Goal: Information Seeking & Learning: Learn about a topic

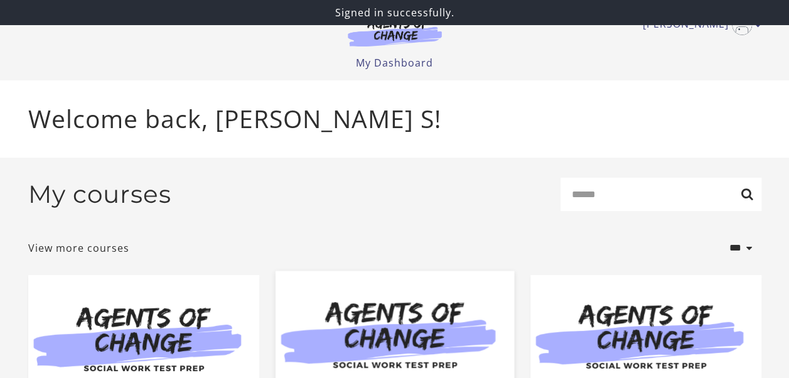
click at [455, 322] on img at bounding box center [394, 335] width 239 height 129
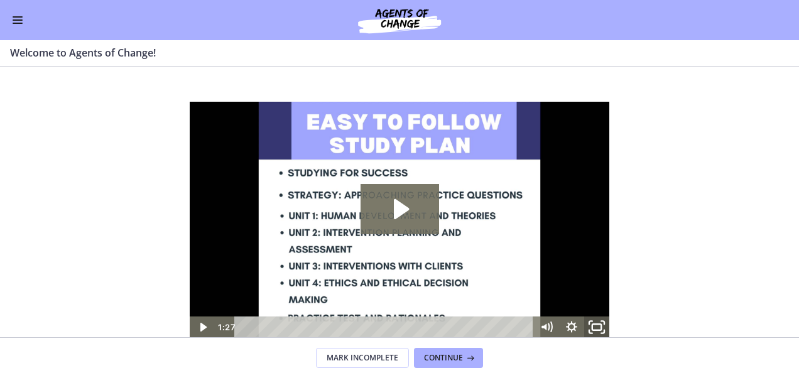
click at [593, 330] on rect "Fullscreen" at bounding box center [596, 327] width 9 height 6
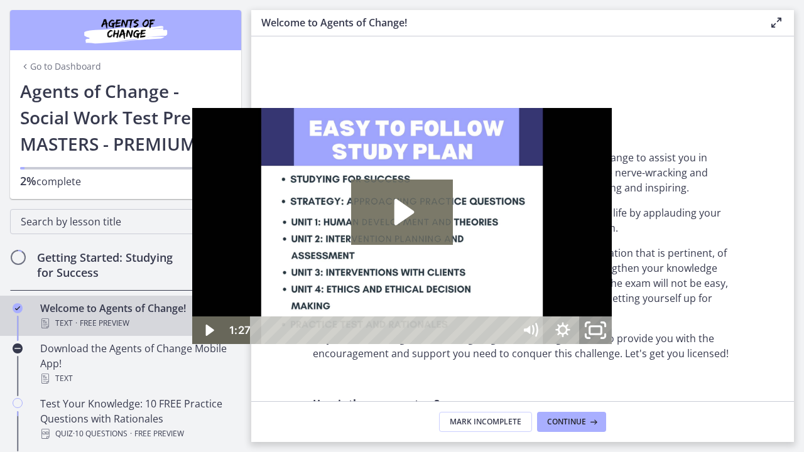
click at [615, 347] on icon "Unfullscreen" at bounding box center [595, 329] width 39 height 33
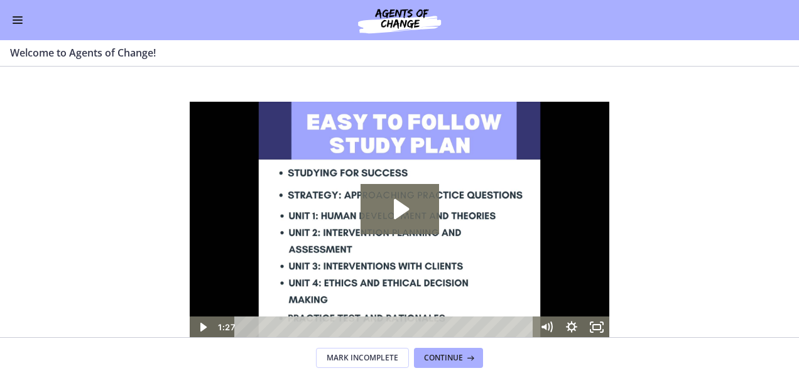
click at [18, 18] on button "Enable menu" at bounding box center [17, 20] width 15 height 15
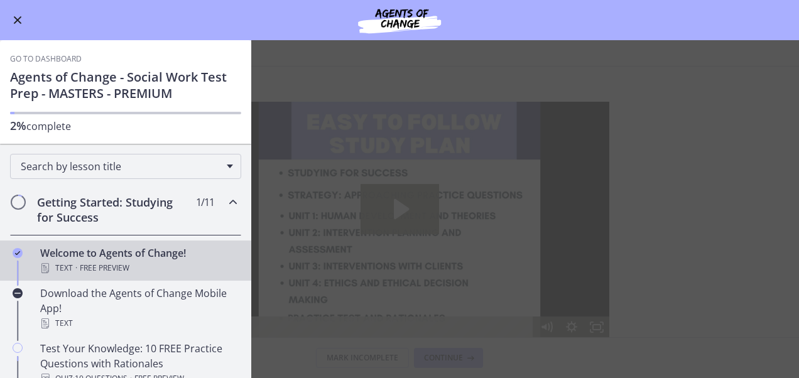
click at [236, 112] on div "Go to Dashboard Agents of Change - Social Work Test Prep - MASTERS - PREMIUM 2%…" at bounding box center [125, 92] width 251 height 104
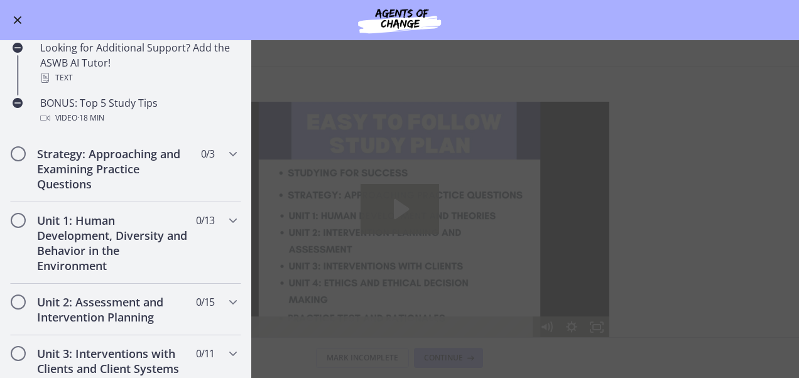
scroll to position [599, 0]
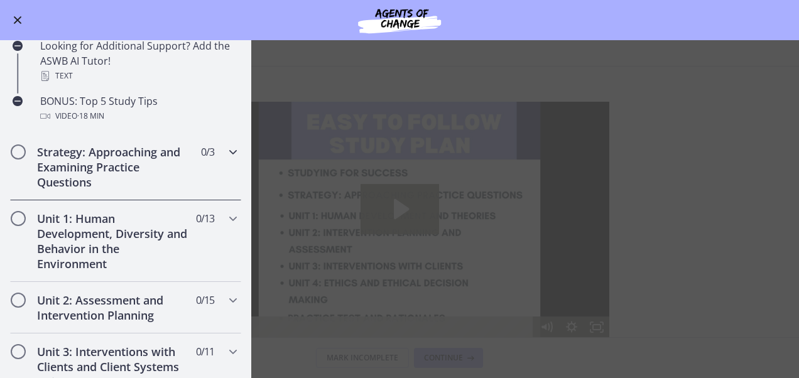
click at [227, 160] on div "Strategy: Approaching and Examining Practice Questions 0 / 3 Completed" at bounding box center [125, 167] width 231 height 67
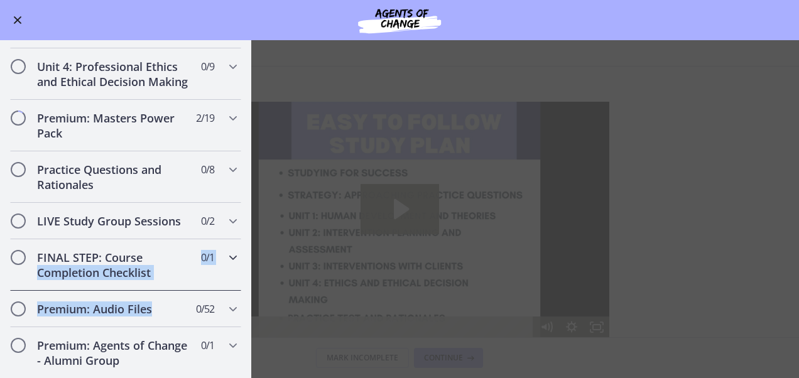
drag, startPoint x: 239, startPoint y: 264, endPoint x: 246, endPoint y: 291, distance: 27.7
click at [246, 291] on nav "Go to Dashboard Go to Dashboard Agents of Change - Social Work Test Prep - MAST…" at bounding box center [125, 209] width 251 height 338
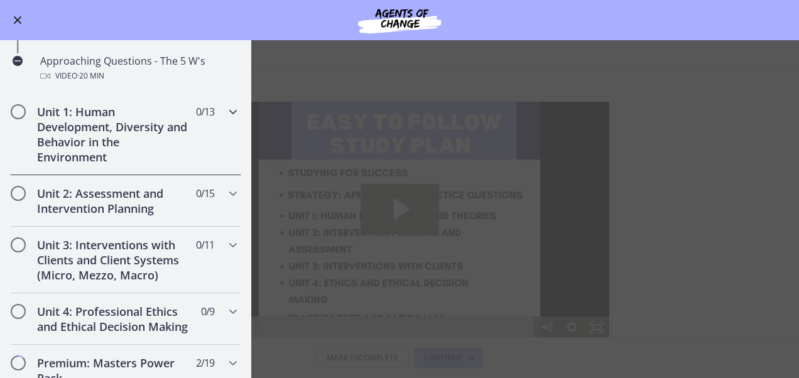
scroll to position [286, 0]
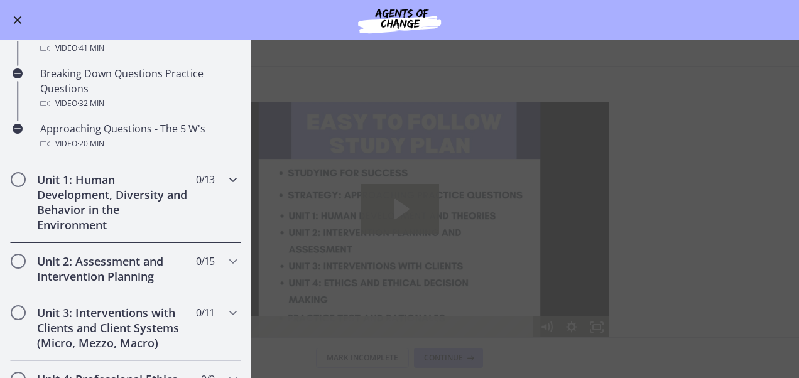
click at [225, 185] on span "Chapters" at bounding box center [232, 179] width 15 height 15
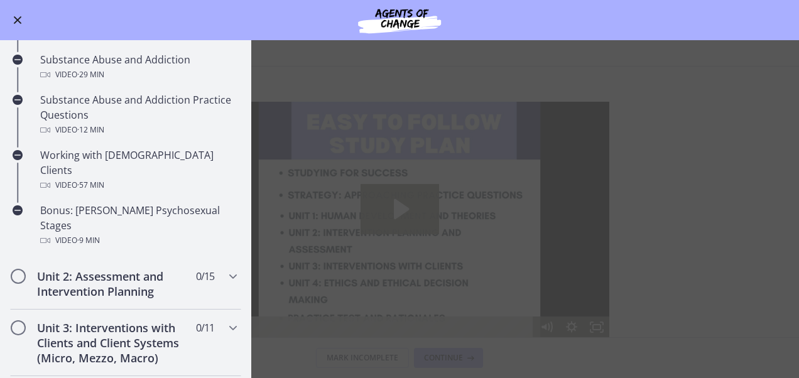
scroll to position [767, 0]
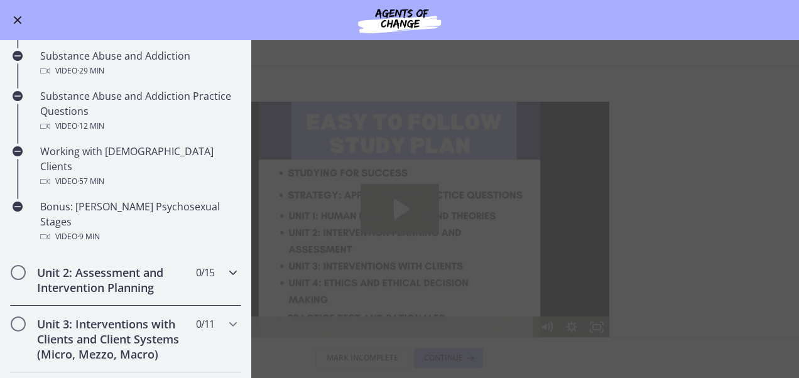
click at [225, 265] on icon "Chapters" at bounding box center [232, 272] width 15 height 15
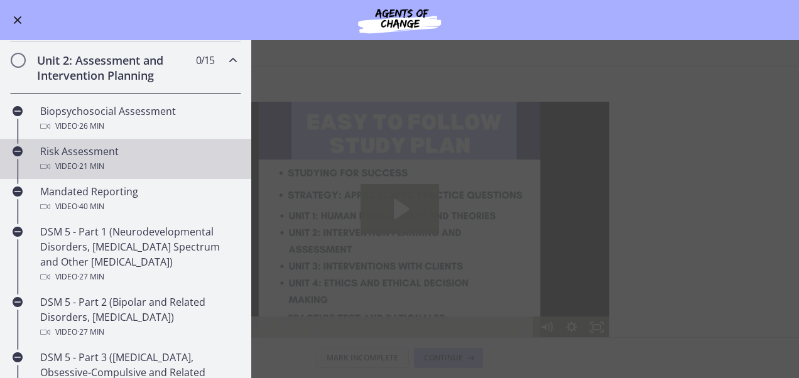
scroll to position [339, 0]
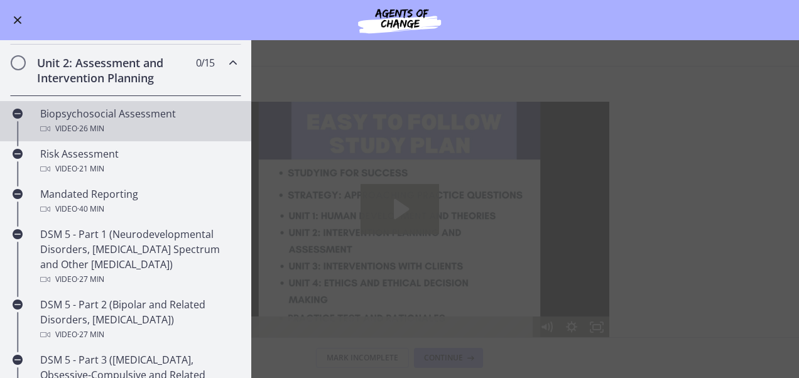
click at [161, 108] on div "Biopsychosocial Assessment Video · 26 min" at bounding box center [138, 121] width 196 height 30
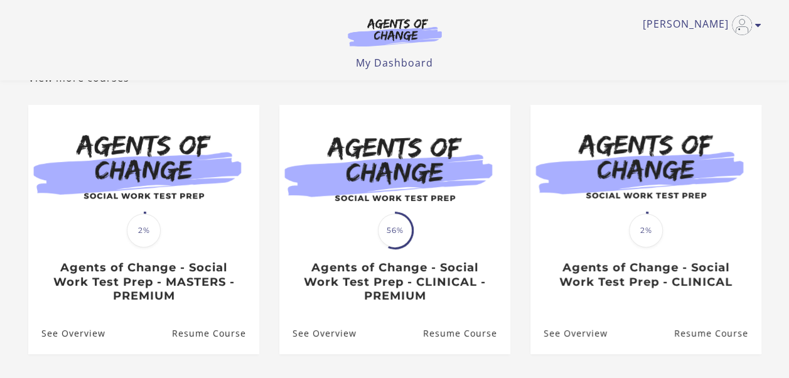
scroll to position [90, 0]
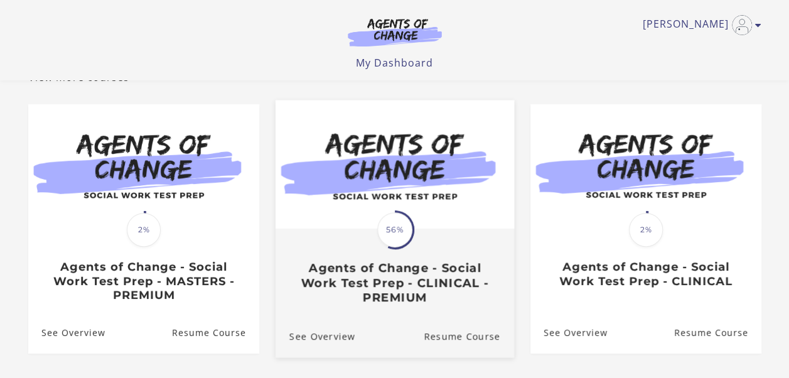
click at [398, 246] on span "56%" at bounding box center [394, 229] width 35 height 35
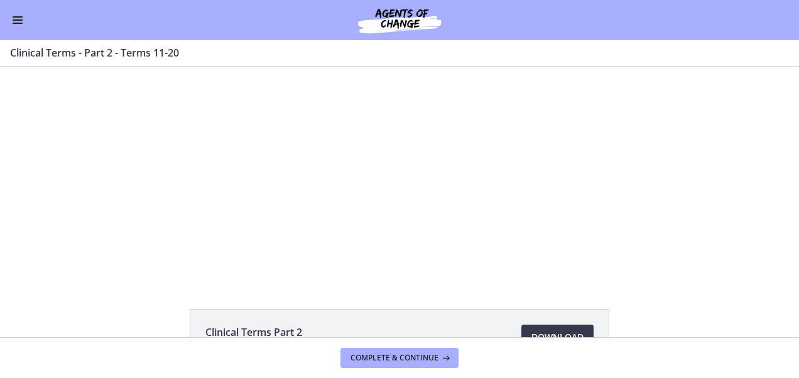
click at [21, 27] on button "Enable menu" at bounding box center [17, 20] width 15 height 15
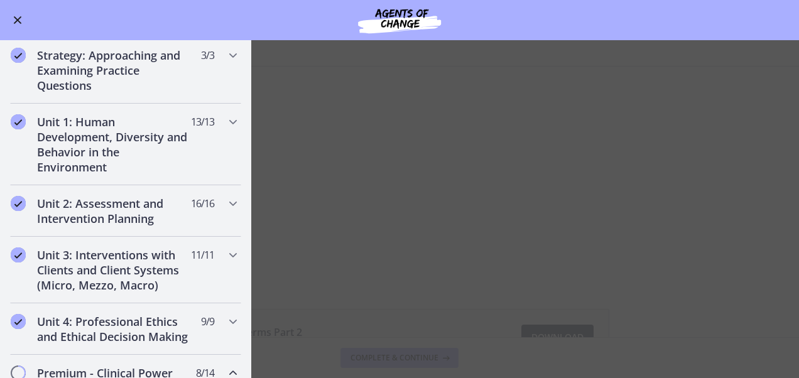
scroll to position [183, 0]
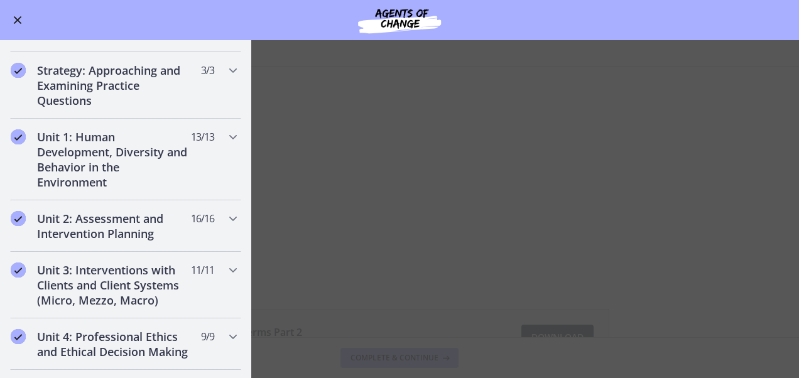
click at [322, 198] on main "Clinical Terms - Part 2 - Terms 11-20 Enable fullscreen Clinical Terms Part 2 2…" at bounding box center [399, 209] width 799 height 338
click at [343, 230] on main "Clinical Terms - Part 2 - Terms 11-20 Enable fullscreen Clinical Terms Part 2 2…" at bounding box center [399, 209] width 799 height 338
click at [167, 200] on div "Unit 2: Assessment and Intervention Planning 16 / 16 Completed" at bounding box center [125, 225] width 231 height 51
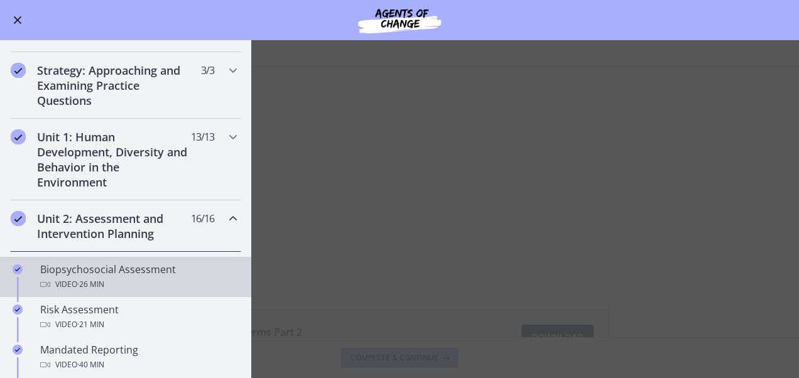
click at [148, 293] on link "Biopsychosocial Assessment Video · 26 min" at bounding box center [125, 277] width 251 height 40
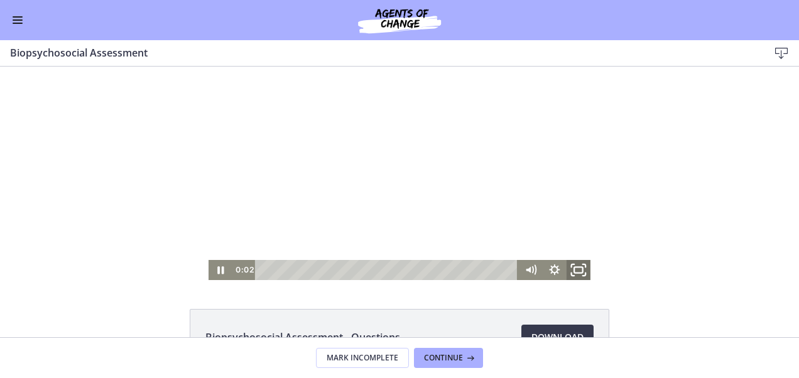
click at [571, 269] on icon "Fullscreen" at bounding box center [578, 270] width 29 height 24
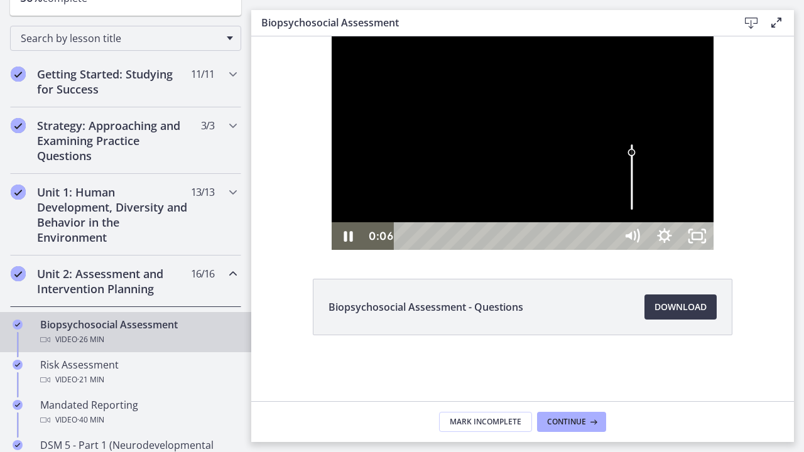
click at [648, 222] on div "Volume" at bounding box center [631, 178] width 33 height 90
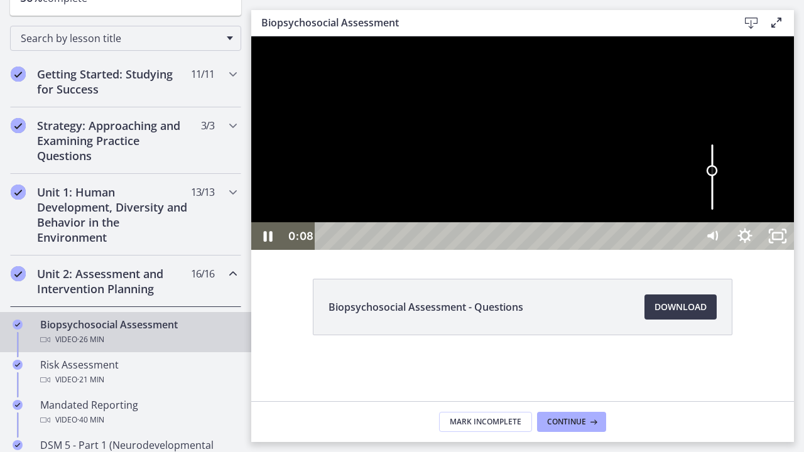
click at [729, 222] on div "Volume" at bounding box center [712, 178] width 33 height 90
click at [252, 253] on icon "Pause" at bounding box center [267, 236] width 39 height 33
click at [266, 243] on icon "Play Video" at bounding box center [269, 236] width 10 height 14
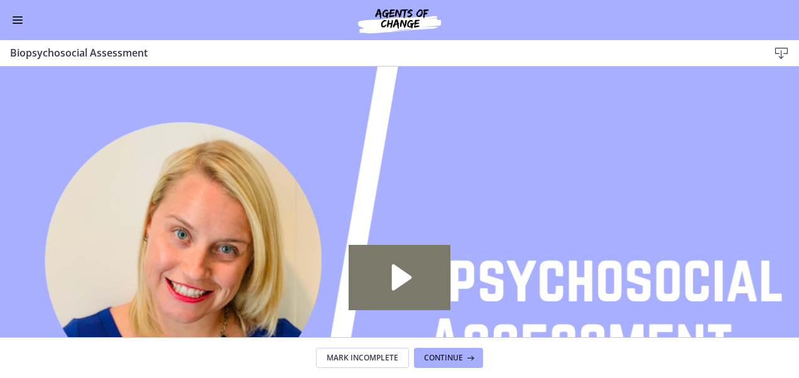
scroll to position [180, 0]
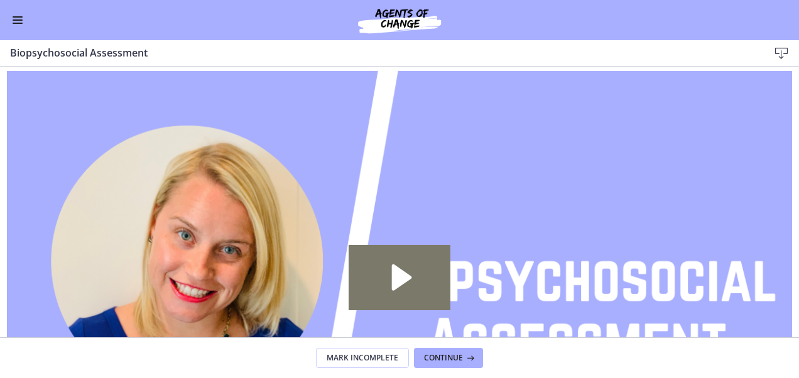
click at [20, 17] on span "Enable menu" at bounding box center [18, 16] width 10 height 1
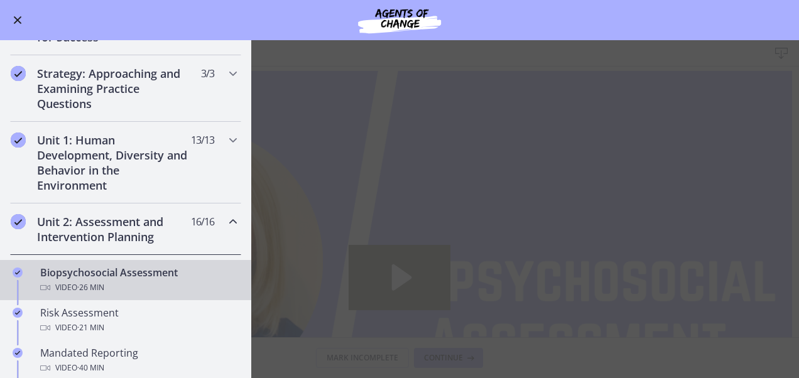
click at [347, 188] on main "Biopsychosocial Assessment Download Enable fullscreen Biopsychosocial Assessmen…" at bounding box center [399, 209] width 799 height 338
click at [347, 184] on main "Biopsychosocial Assessment Download Enable fullscreen Biopsychosocial Assessmen…" at bounding box center [399, 209] width 799 height 338
click at [9, 15] on div "Go to Dashboard" at bounding box center [399, 20] width 799 height 40
click at [11, 16] on button "Enable menu" at bounding box center [17, 20] width 15 height 15
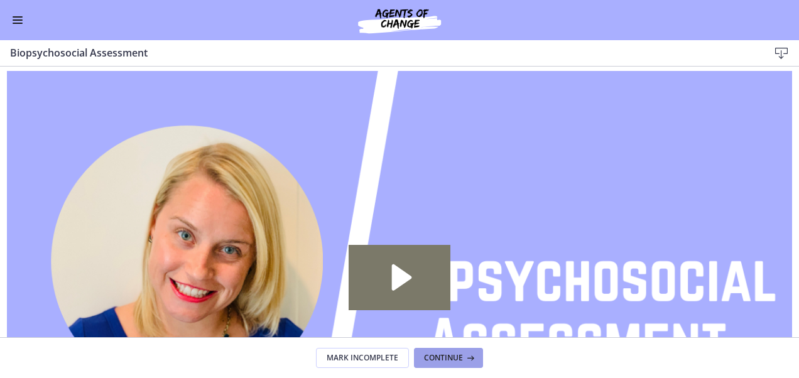
click at [452, 356] on span "Continue" at bounding box center [443, 358] width 39 height 10
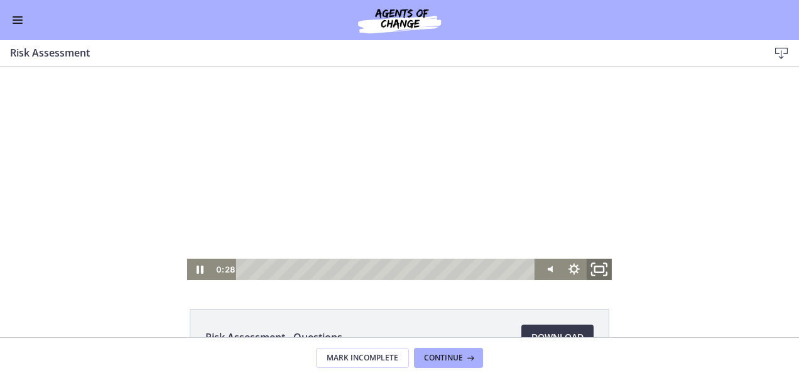
click at [595, 272] on rect "Fullscreen" at bounding box center [599, 269] width 9 height 6
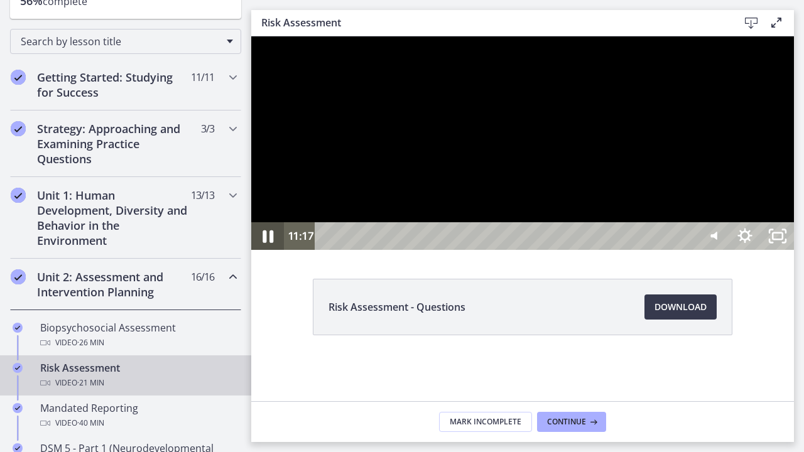
click at [274, 253] on icon "Pause" at bounding box center [267, 236] width 39 height 33
